Goal: Transaction & Acquisition: Purchase product/service

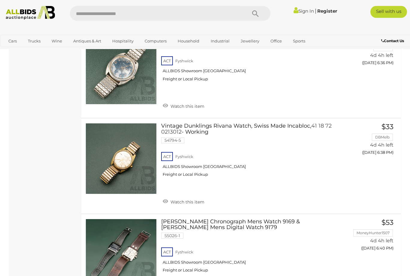
scroll to position [403, 0]
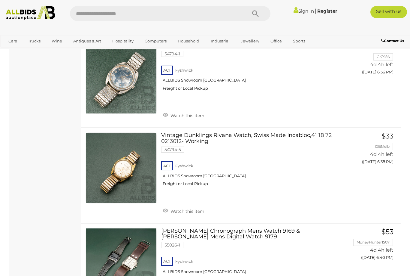
click at [368, 169] on button "GO TO BID PAGE" at bounding box center [371, 174] width 47 height 12
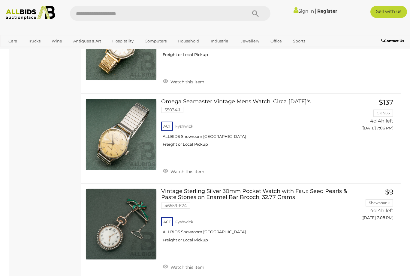
scroll to position [1660, 0]
click at [293, 120] on div "ACT Fyshwick ALLBIDS Showroom Fyshwick Freight or Local Pickup" at bounding box center [252, 135] width 182 height 31
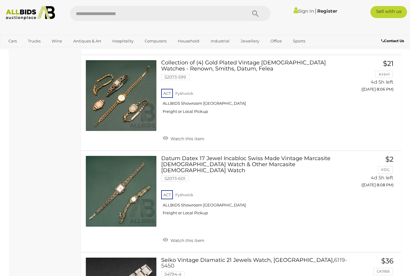
scroll to position [3961, 0]
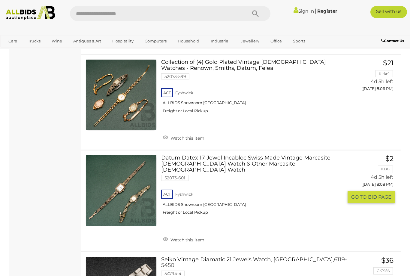
click at [286, 188] on div "ACT Fyshwick ALLBIDS Showroom Fyshwick Freight or Local Pickup" at bounding box center [252, 203] width 182 height 31
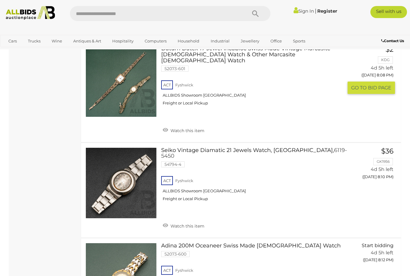
scroll to position [4070, 0]
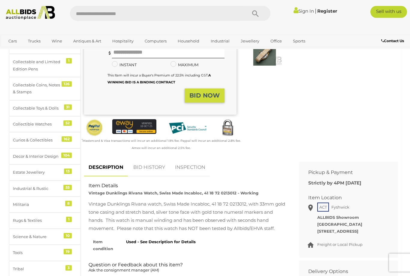
scroll to position [127, 0]
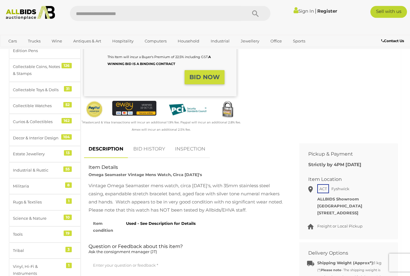
scroll to position [143, 0]
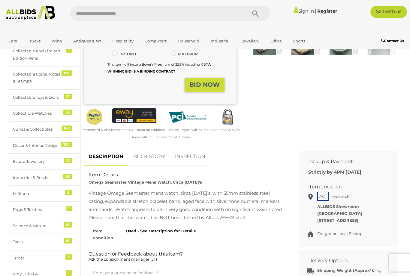
click at [106, 155] on link "DESCRIPTION" at bounding box center [106, 157] width 44 height 18
click at [100, 152] on link "DESCRIPTION" at bounding box center [106, 157] width 44 height 18
click at [150, 154] on link "BID HISTORY" at bounding box center [149, 157] width 41 height 18
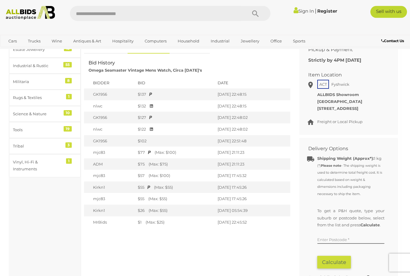
scroll to position [255, 0]
click at [51, 193] on div "Antiques, Art & Memorabilia Antiques & Vintage 333 Art 47 Asian Art & Antiques …" at bounding box center [45, 131] width 72 height 634
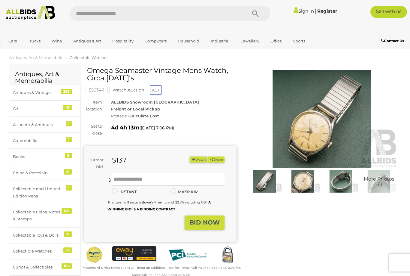
scroll to position [0, 0]
